Goal: Find contact information: Find contact information

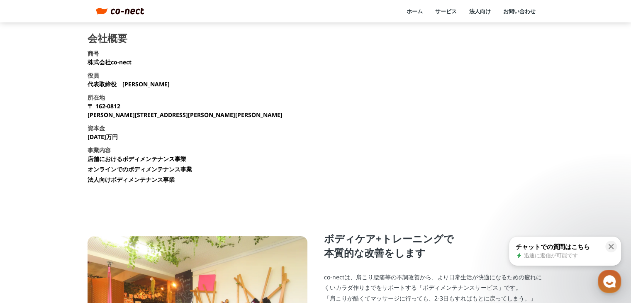
click at [412, 12] on link "ホーム" at bounding box center [415, 10] width 16 height 7
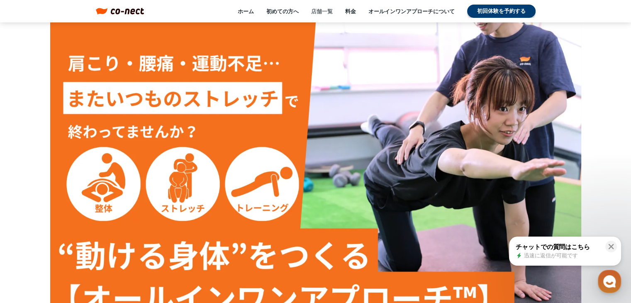
click at [321, 11] on link "店舗一覧" at bounding box center [322, 10] width 22 height 7
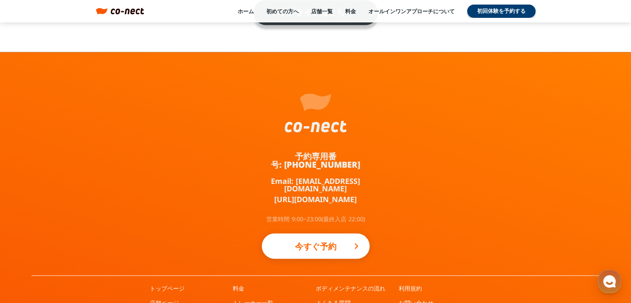
scroll to position [1505, 0]
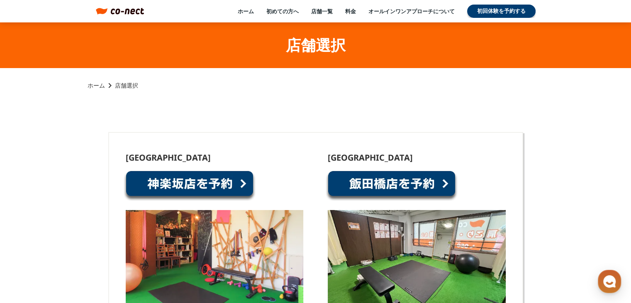
click at [136, 10] on img at bounding box center [128, 11] width 34 height 7
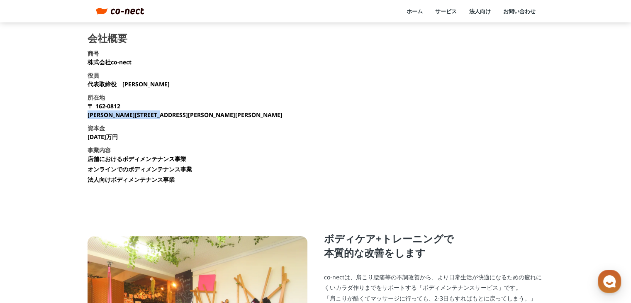
drag, startPoint x: 83, startPoint y: 118, endPoint x: 188, endPoint y: 121, distance: 105.0
click at [188, 121] on main "会社概要 商号 株式会社co-nect 役員 代表取締役　中山 友貴 所在地 〒 162-0812 東京都新宿区西五軒町2-10 東松ビル2F 資本金 135…" at bounding box center [315, 240] width 631 height 414
copy p "東京都新宿区西五軒町2-10 東松ビル2F"
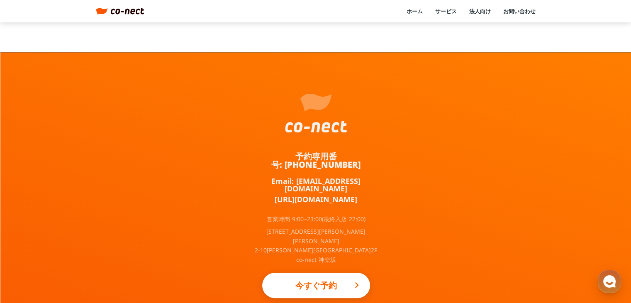
scroll to position [494, 0]
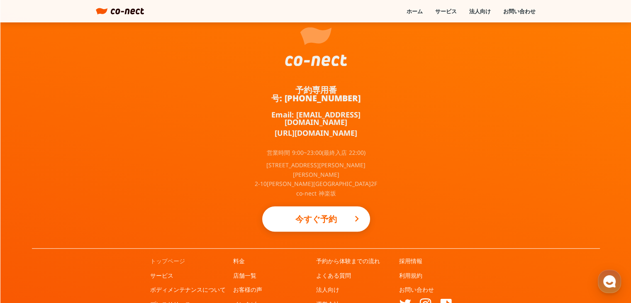
drag, startPoint x: 174, startPoint y: 224, endPoint x: 178, endPoint y: 224, distance: 4.6
click at [174, 257] on link "トップページ" at bounding box center [167, 261] width 35 height 8
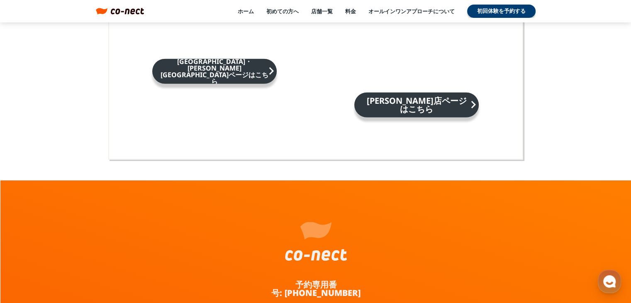
scroll to position [5518, 0]
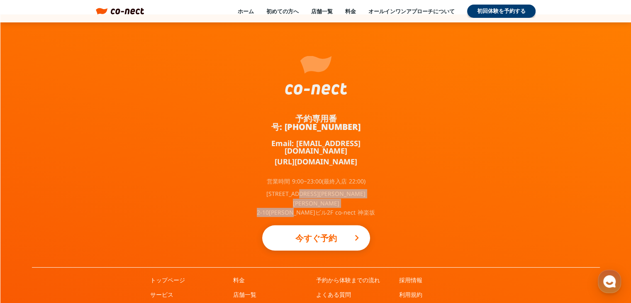
drag, startPoint x: 303, startPoint y: 154, endPoint x: 317, endPoint y: 162, distance: 16.2
click at [317, 189] on p "〒162-0812 東京都新宿区西五軒町 2-10東松ビル2F co-nect 神楽坂" at bounding box center [316, 203] width 124 height 28
click at [305, 189] on p "〒162-0812 東京都新宿区西五軒町 2-10東松ビル2F co-nect 神楽坂" at bounding box center [316, 203] width 124 height 28
drag, startPoint x: 304, startPoint y: 155, endPoint x: 316, endPoint y: 162, distance: 13.9
click at [316, 189] on p "〒162-0812 東京都新宿区西五軒町 2-10東松ビル2F co-nect 神楽坂" at bounding box center [316, 203] width 124 height 28
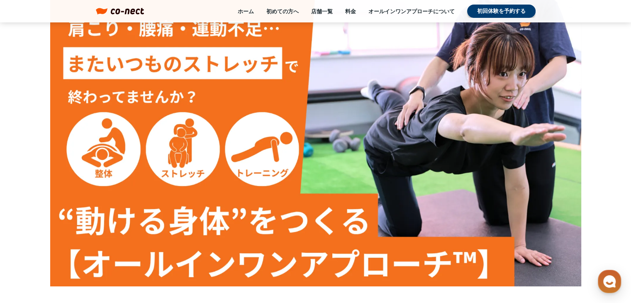
scroll to position [0, 0]
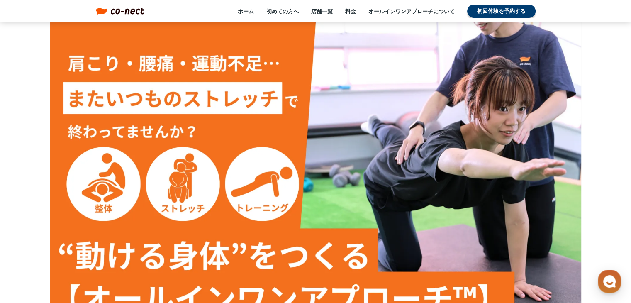
click at [131, 10] on img at bounding box center [128, 11] width 34 height 7
click at [108, 12] on link at bounding box center [120, 11] width 49 height 7
